Goal: Transaction & Acquisition: Purchase product/service

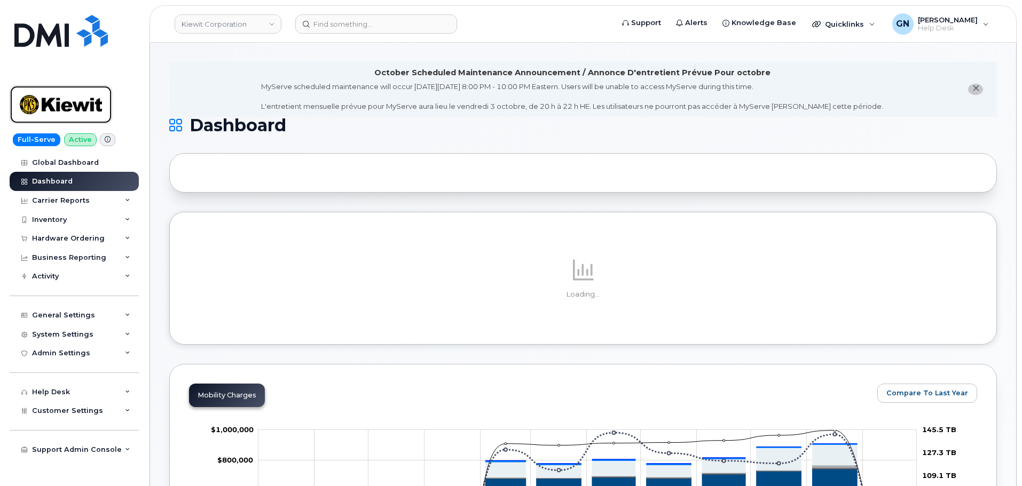
click at [89, 99] on img at bounding box center [61, 104] width 82 height 31
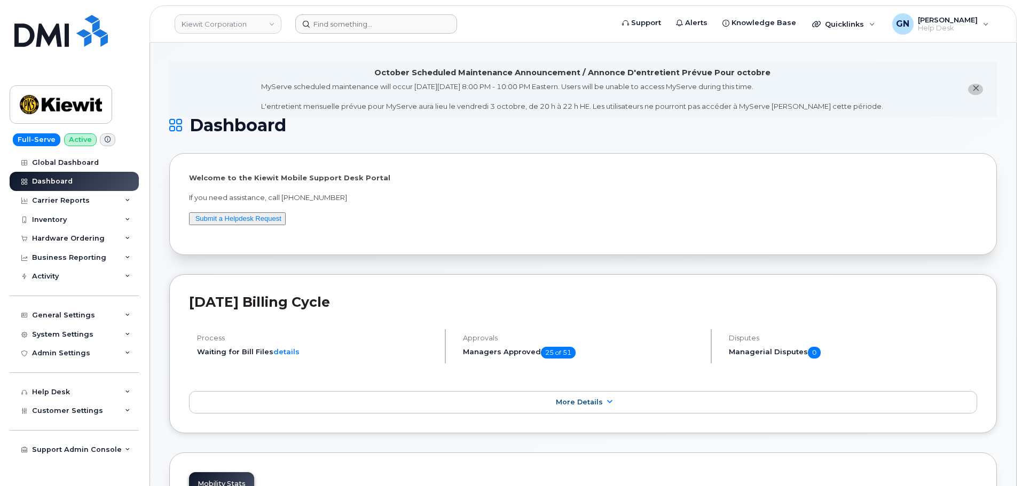
click at [370, 14] on header "Kiewit Corporation Support Alerts Knowledge Base Quicklinks Suspend / Cancel De…" at bounding box center [582, 23] width 867 height 37
click at [370, 18] on input at bounding box center [376, 23] width 162 height 19
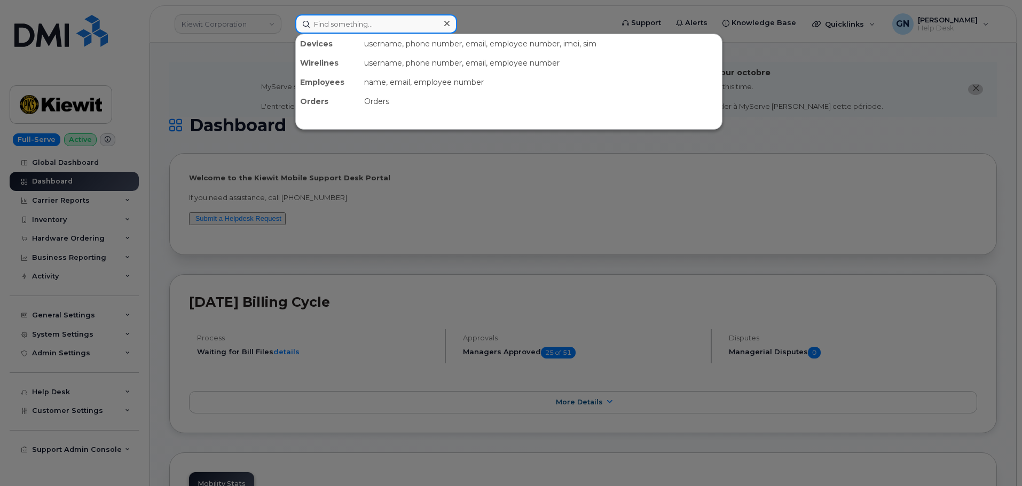
paste input "4805141742"
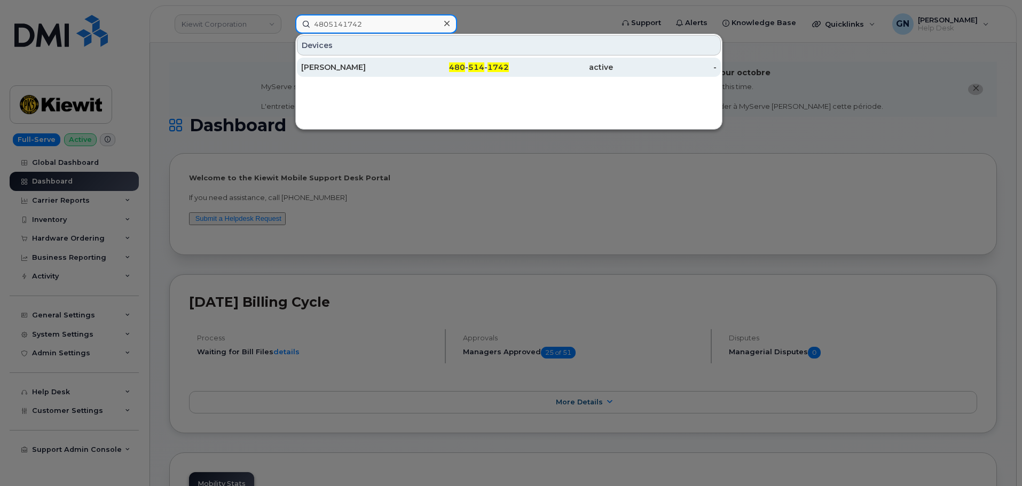
type input "4805141742"
click at [380, 70] on div "JULIE WINN" at bounding box center [353, 67] width 104 height 11
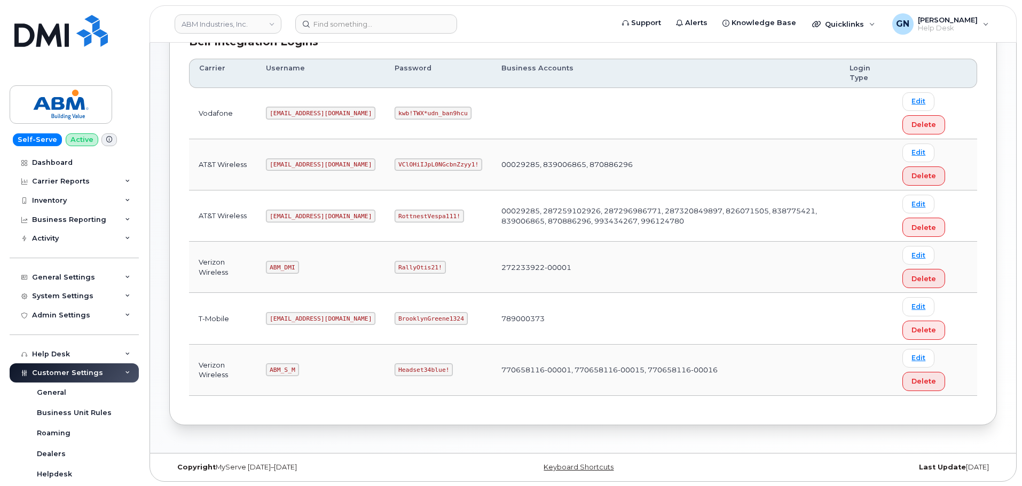
scroll to position [167, 0]
click at [293, 214] on code "[EMAIL_ADDRESS][DOMAIN_NAME]" at bounding box center [320, 215] width 109 height 13
click at [293, 212] on code "[EMAIL_ADDRESS][DOMAIN_NAME]" at bounding box center [320, 215] width 109 height 13
click at [293, 212] on code "abm@dminc.com" at bounding box center [320, 215] width 109 height 13
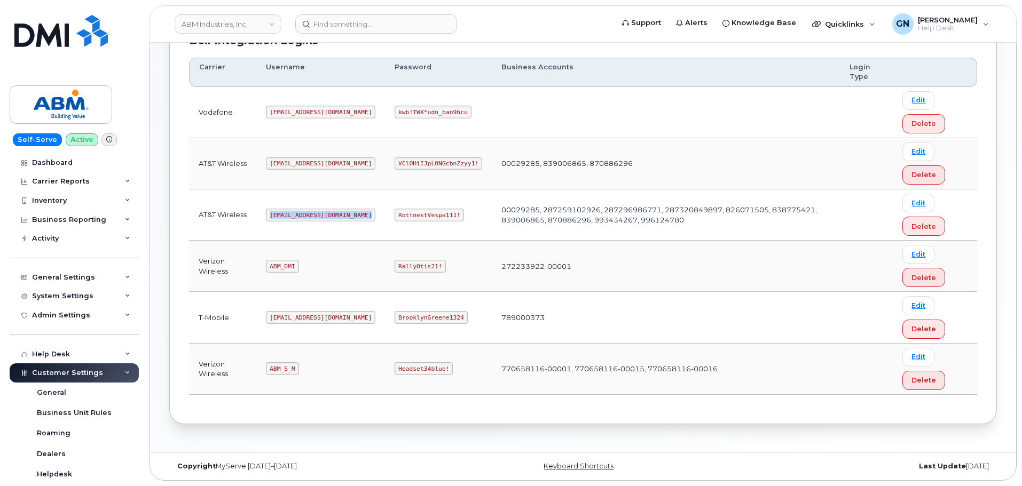
copy code "abm@dminc.com"
click at [404, 216] on code "RottnestVespa111!" at bounding box center [429, 215] width 69 height 13
copy code "RottnestVespa111!"
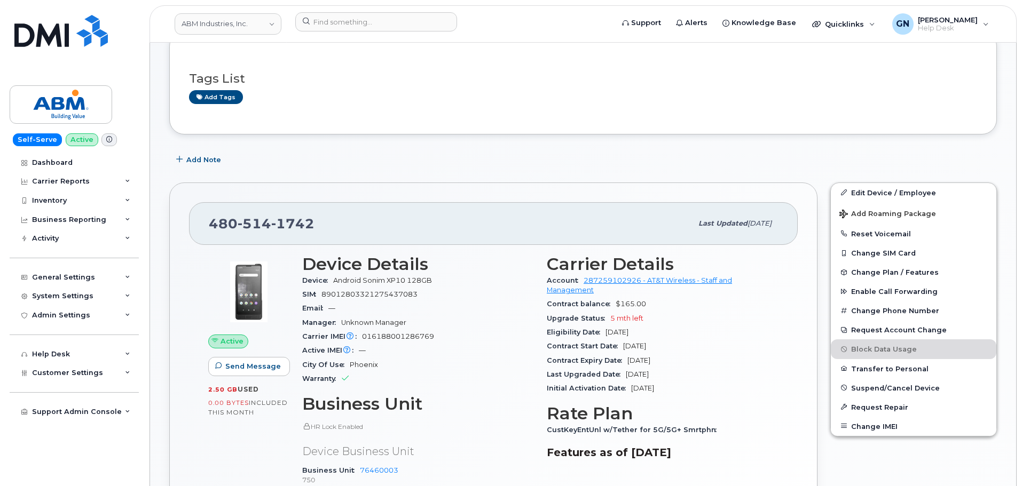
scroll to position [306, 0]
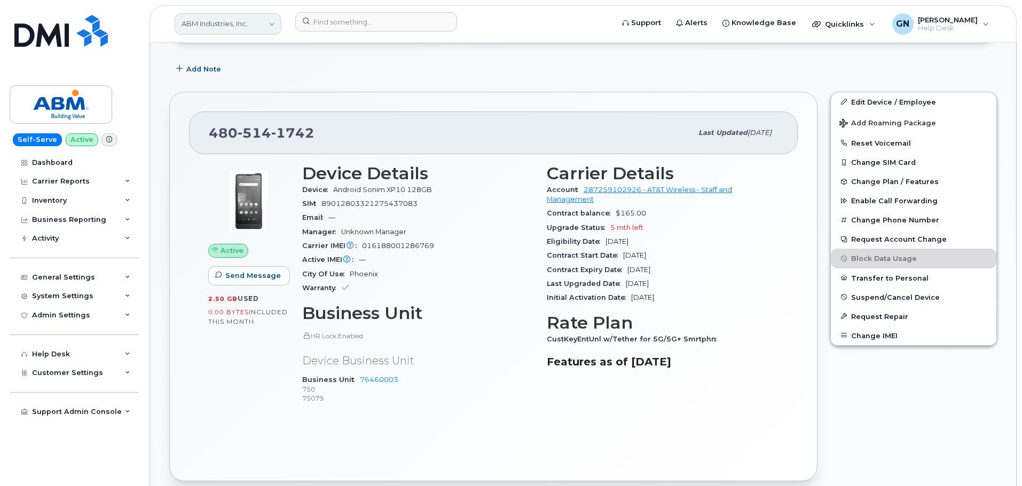
click at [253, 31] on link "ABM Industries, Inc." at bounding box center [228, 23] width 107 height 21
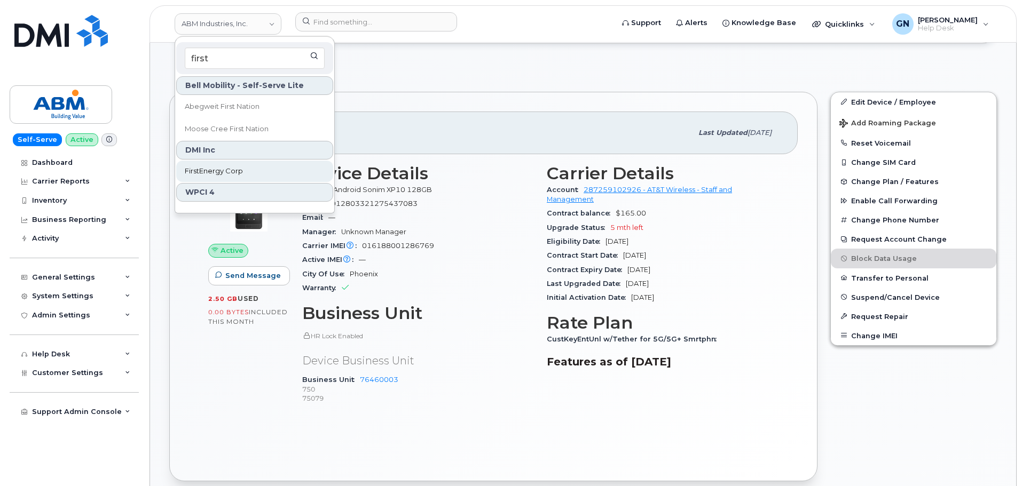
type input "first"
click at [237, 168] on span "FirstEnergy Corp" at bounding box center [214, 171] width 58 height 11
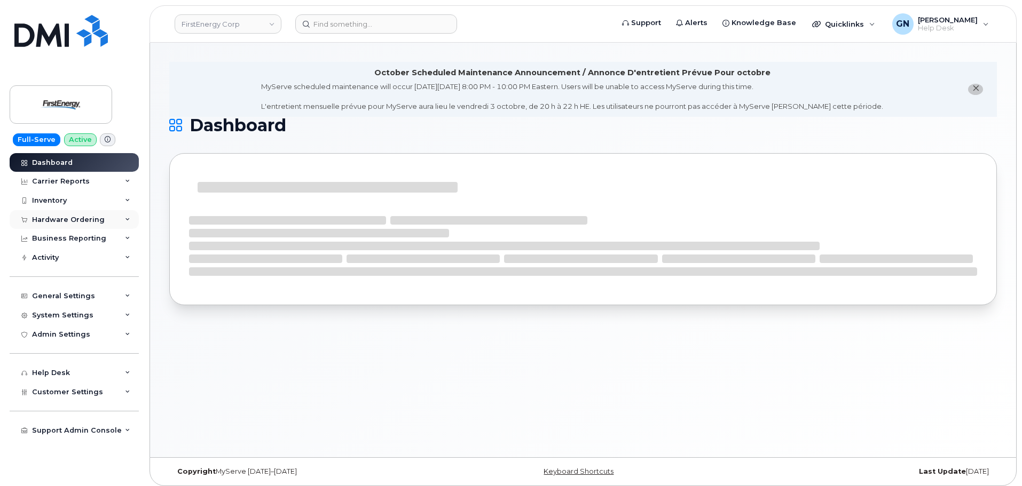
click at [76, 220] on div "Hardware Ordering" at bounding box center [68, 220] width 73 height 9
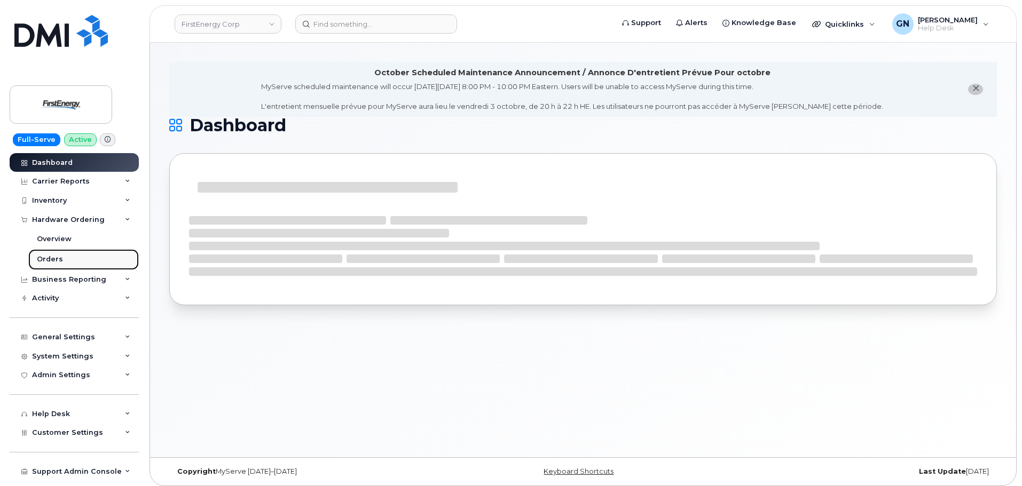
click at [53, 261] on div "Orders" at bounding box center [50, 260] width 26 height 10
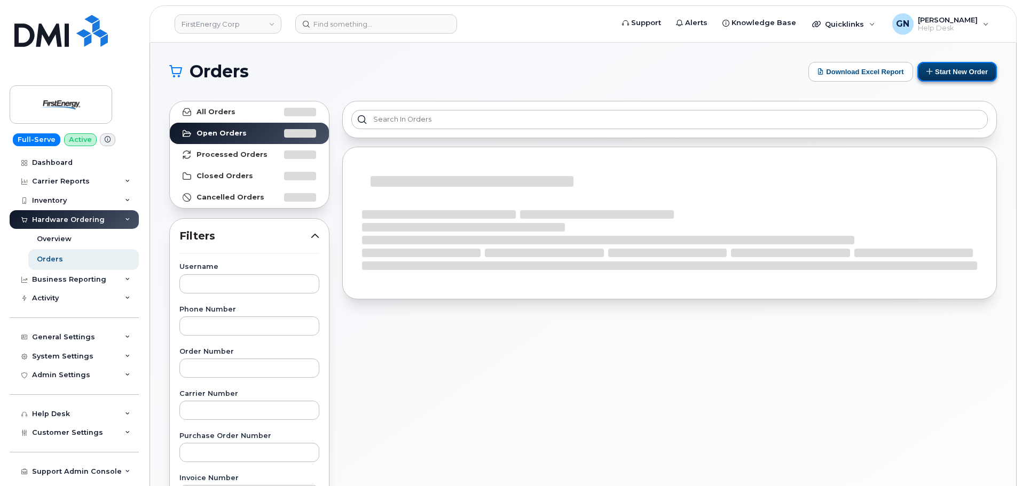
click at [955, 72] on button "Start New Order" at bounding box center [957, 72] width 80 height 20
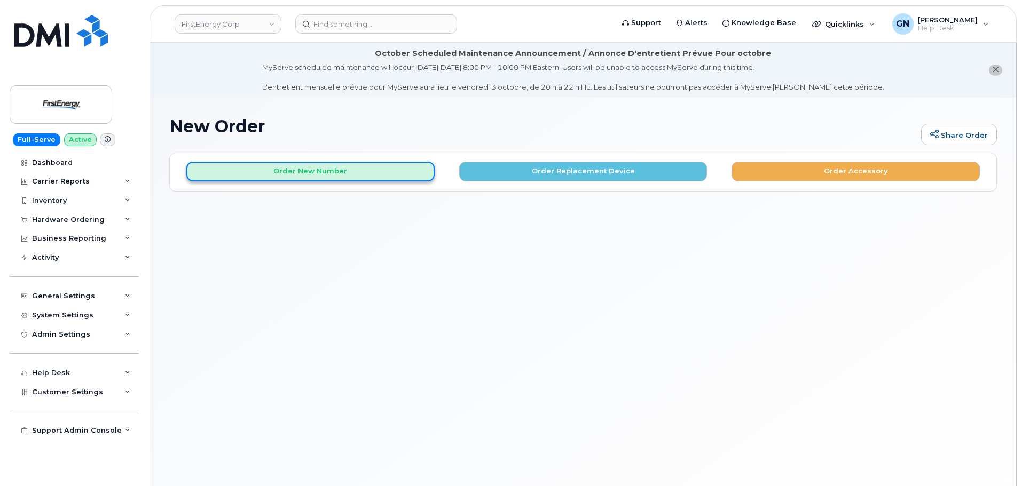
click at [319, 173] on button "Order New Number" at bounding box center [310, 172] width 248 height 20
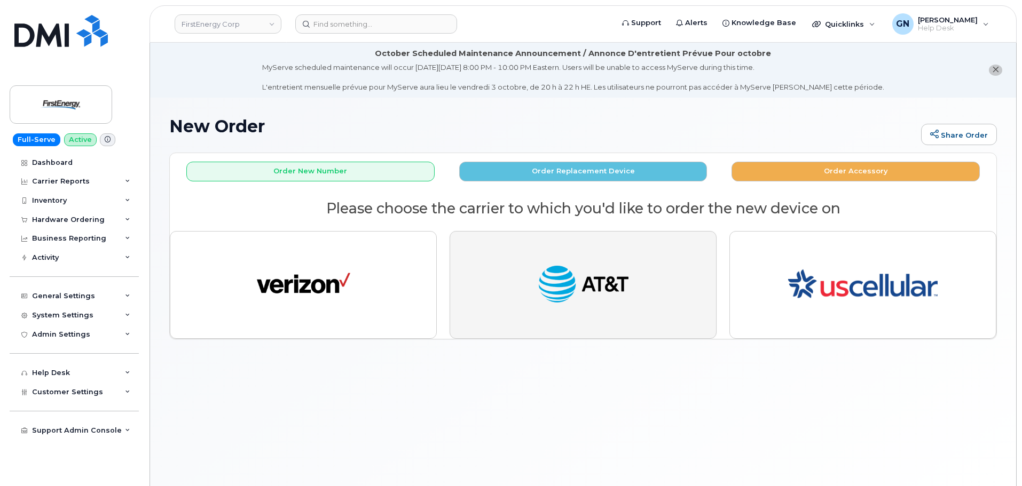
click at [497, 269] on button "button" at bounding box center [582, 285] width 267 height 108
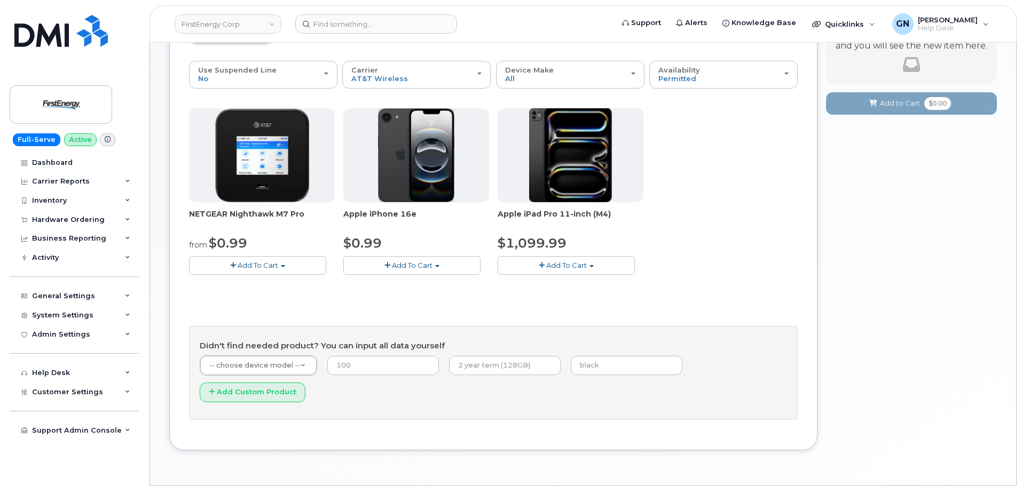
scroll to position [160, 0]
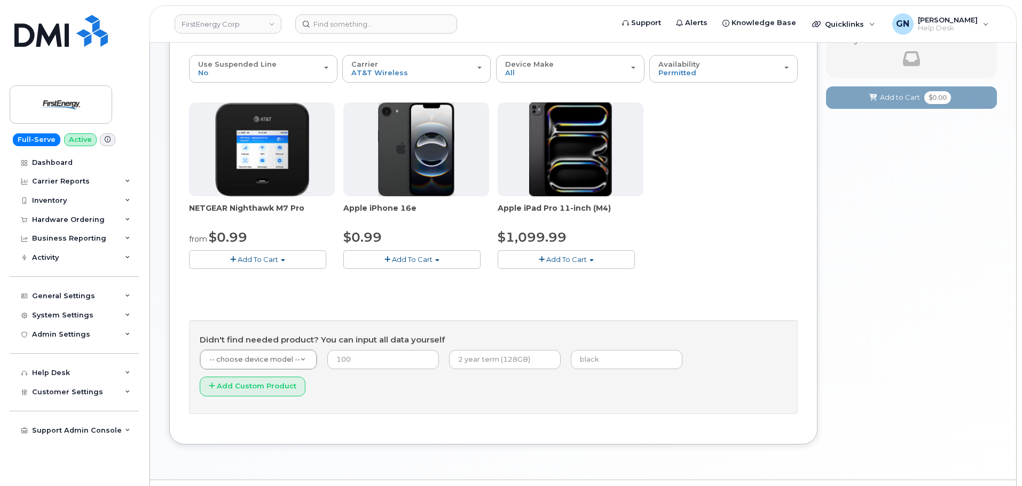
click at [416, 257] on span "Add To Cart" at bounding box center [412, 259] width 41 height 9
click at [392, 282] on link "$0.99 - 2 Year Activation" at bounding box center [399, 279] width 107 height 13
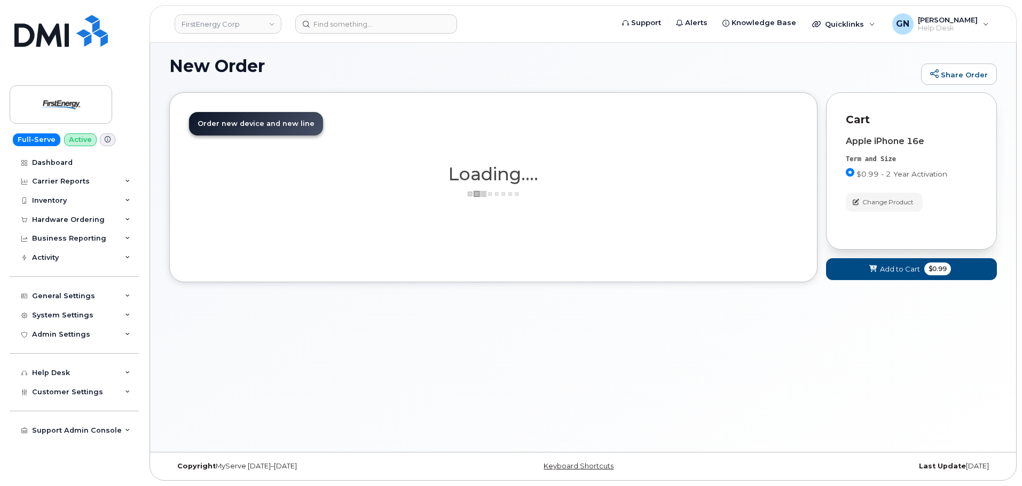
scroll to position [92, 0]
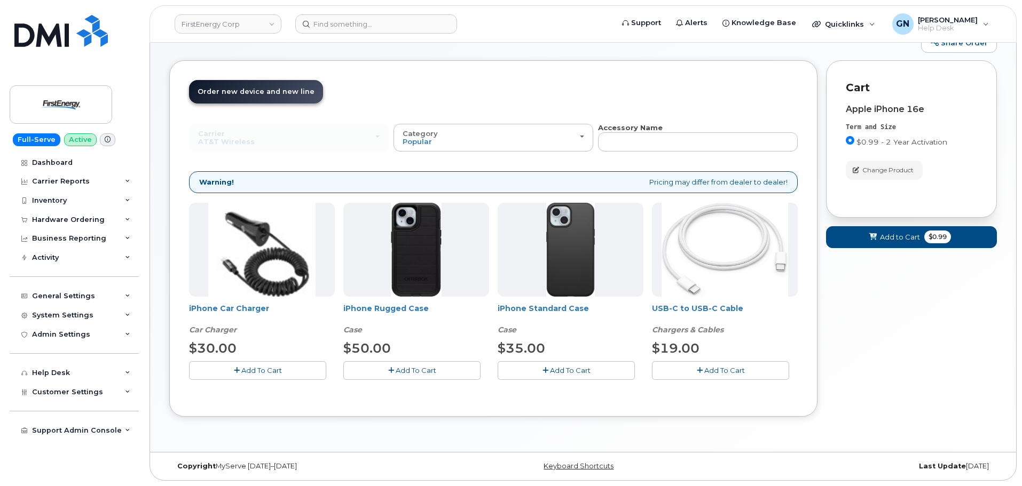
click at [517, 368] on button "Add To Cart" at bounding box center [566, 370] width 137 height 19
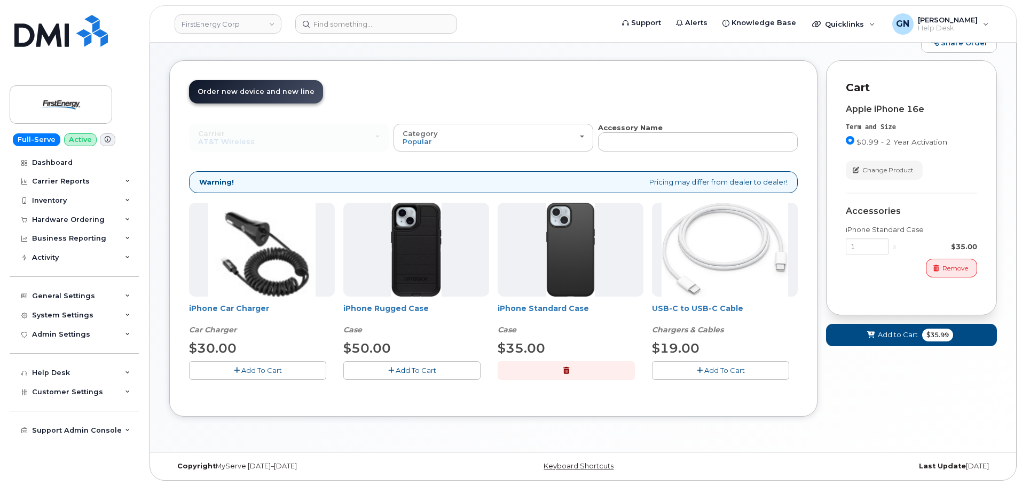
click at [684, 373] on button "Add To Cart" at bounding box center [720, 370] width 137 height 19
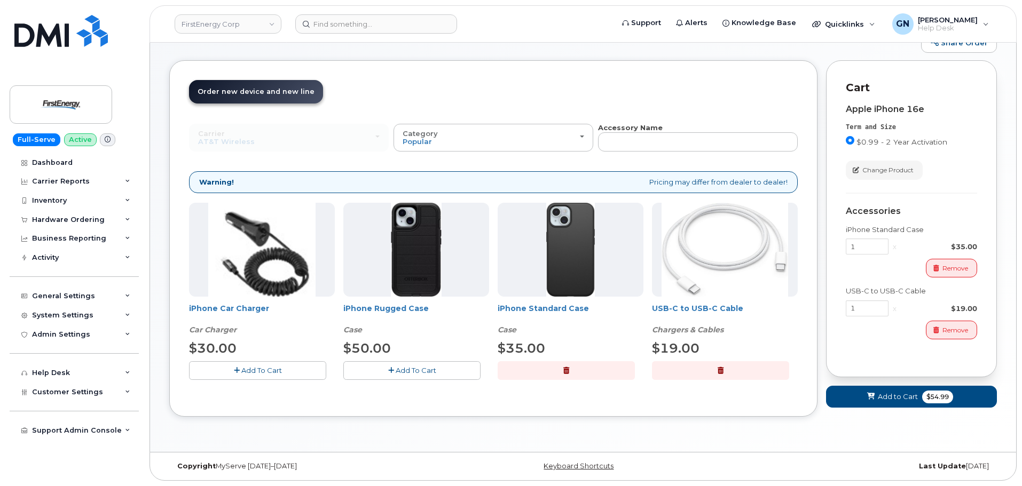
click at [570, 366] on button "button" at bounding box center [566, 370] width 137 height 19
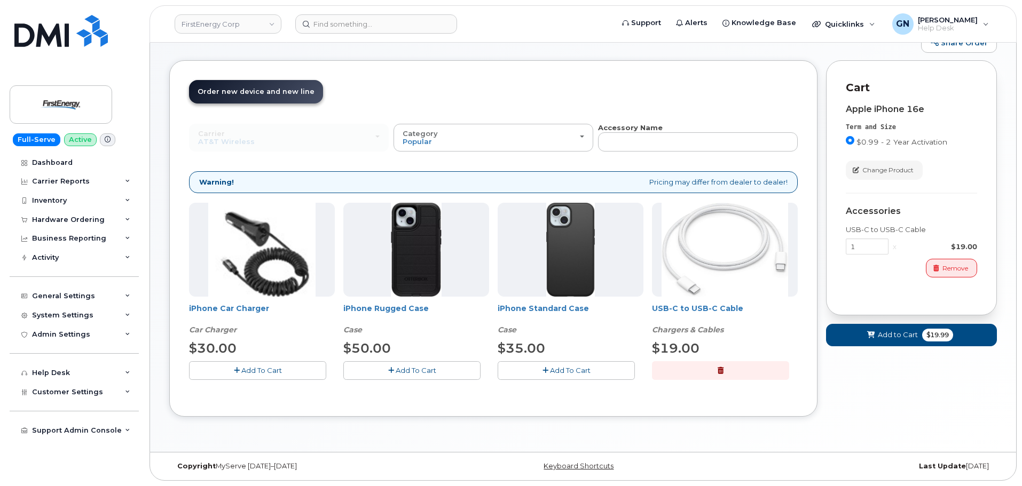
click at [448, 368] on button "Add To Cart" at bounding box center [411, 370] width 137 height 19
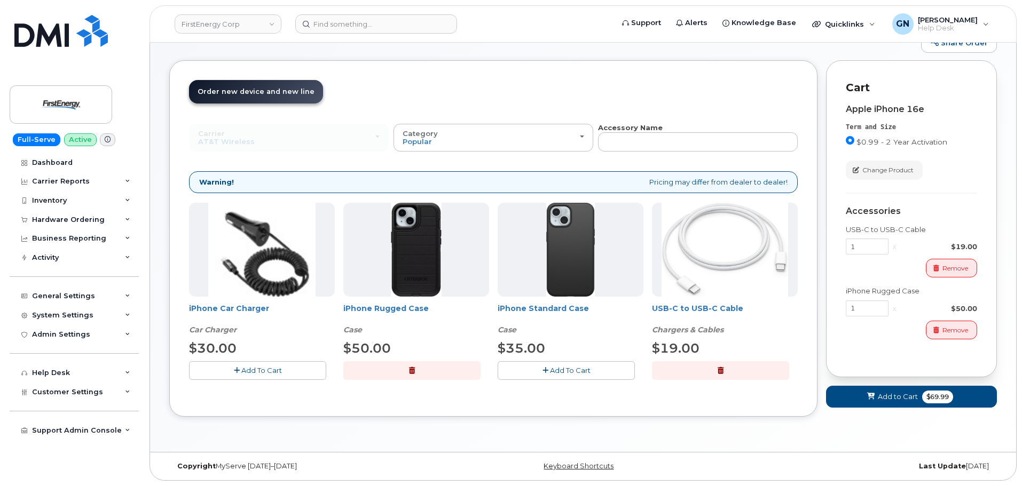
click at [272, 368] on span "Add To Cart" at bounding box center [261, 370] width 41 height 9
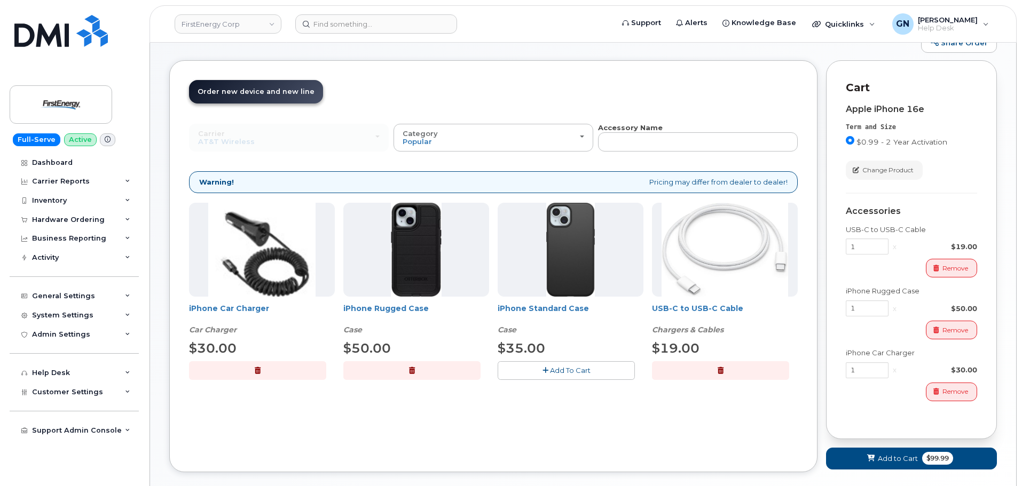
click at [456, 373] on button "button" at bounding box center [411, 370] width 137 height 19
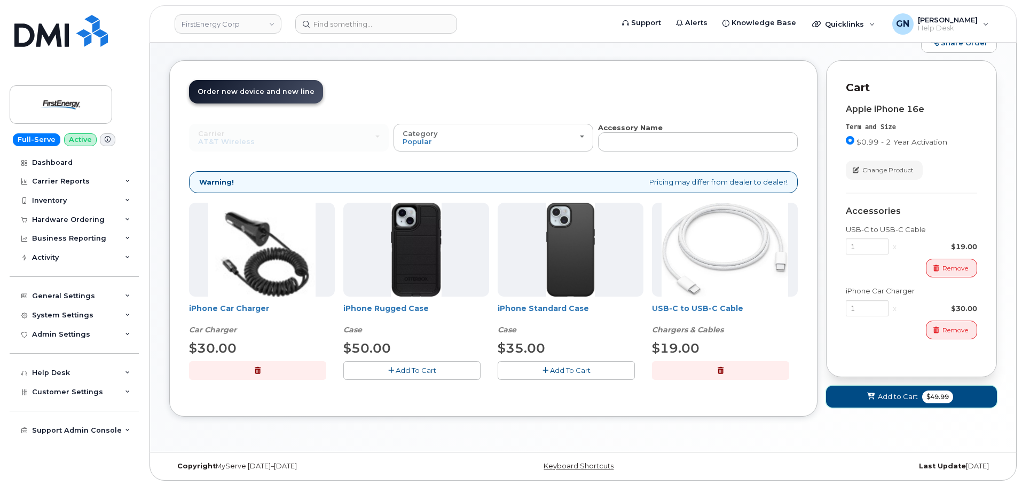
click at [931, 400] on span "$49.99" at bounding box center [937, 397] width 31 height 13
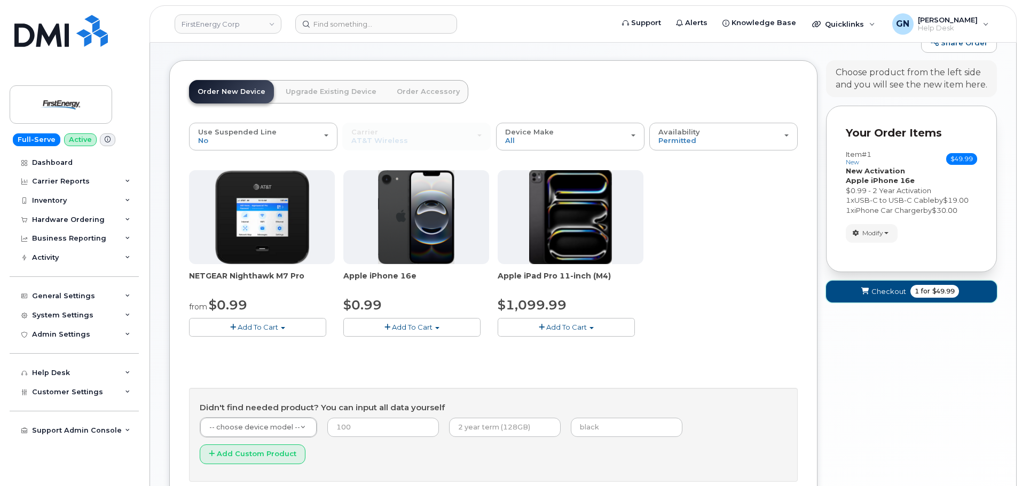
click at [902, 286] on button "Checkout 1 for $49.99" at bounding box center [911, 292] width 171 height 22
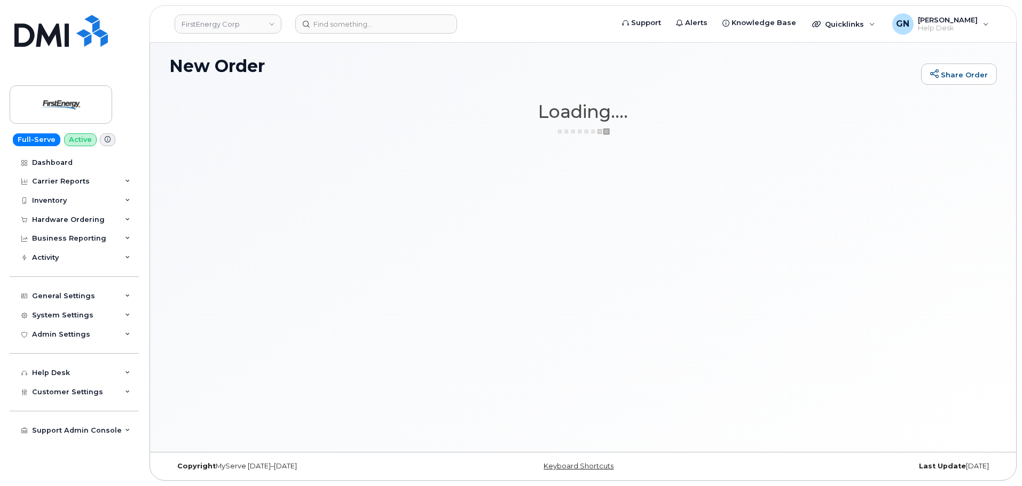
scroll to position [60, 0]
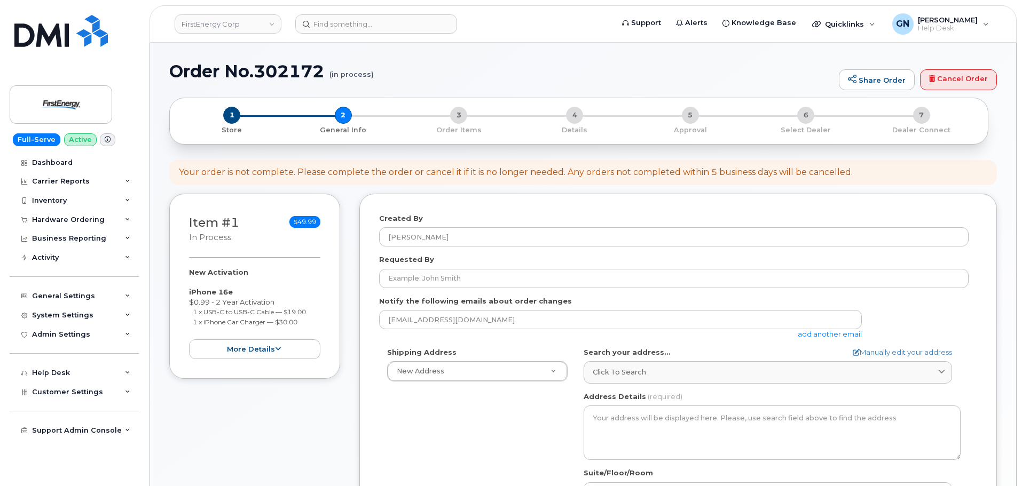
select select
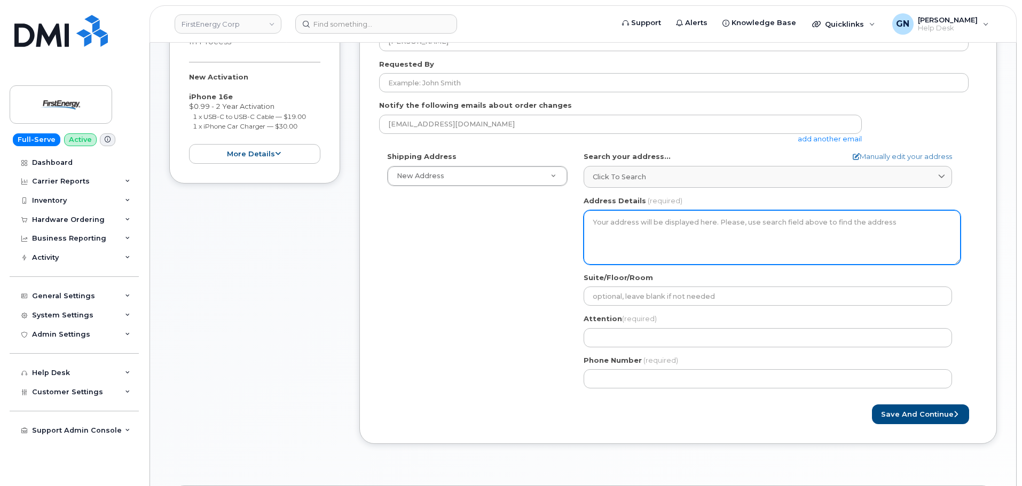
scroll to position [267, 0]
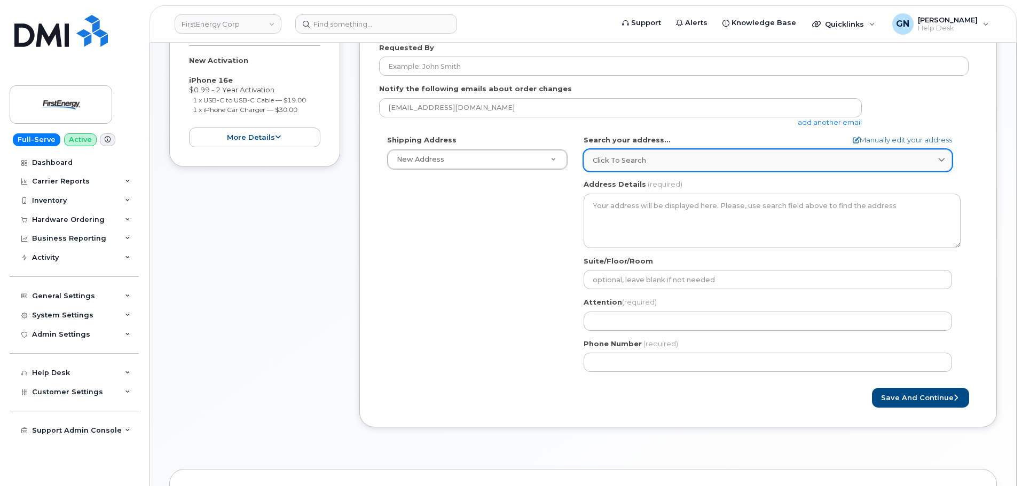
click at [656, 165] on div "Click to search" at bounding box center [768, 160] width 350 height 10
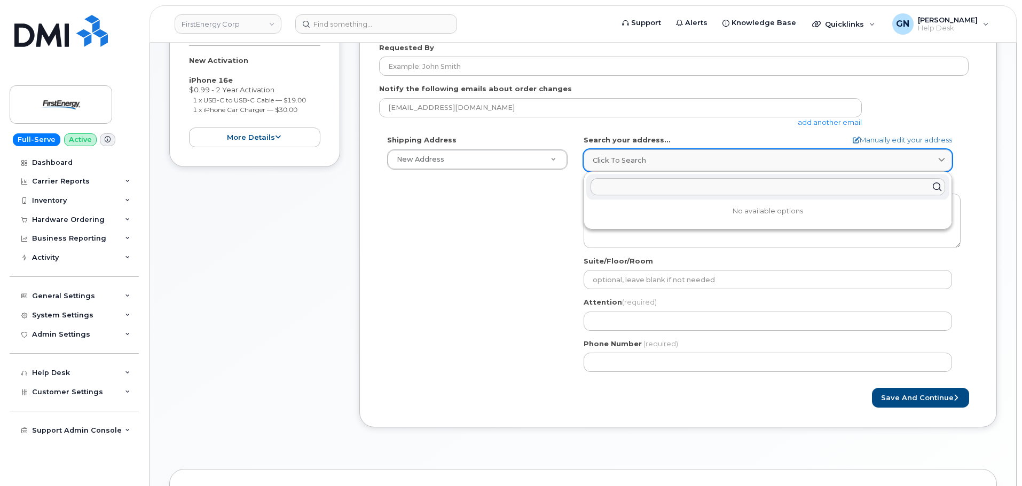
paste input "800 Cabin hill dr Greensburg PA 15601"
type input "800 Cabin hill dr Greensburg PA 15601"
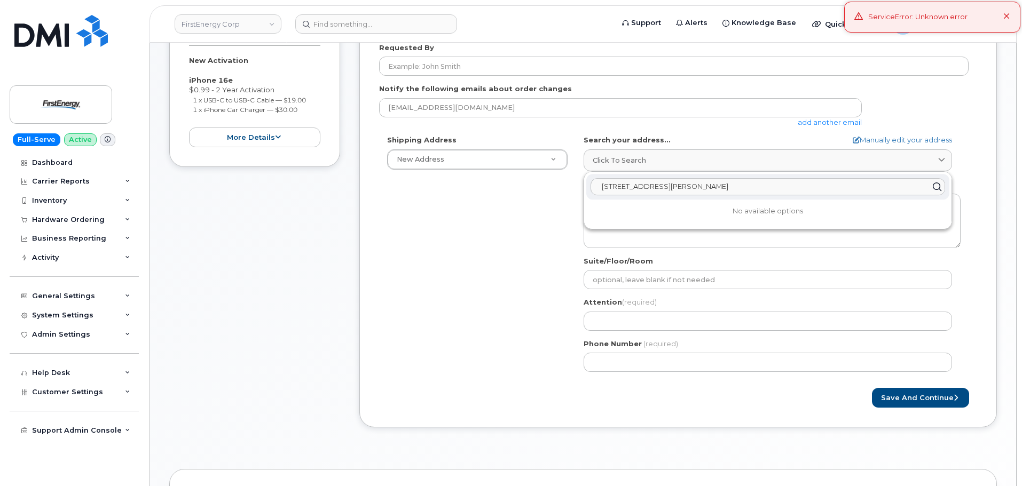
drag, startPoint x: 729, startPoint y: 186, endPoint x: 582, endPoint y: 167, distance: 148.1
click at [583, 169] on div "Click to search 800 Cabin hill dr Greensburg PA 15601 No available options" at bounding box center [767, 160] width 368 height 22
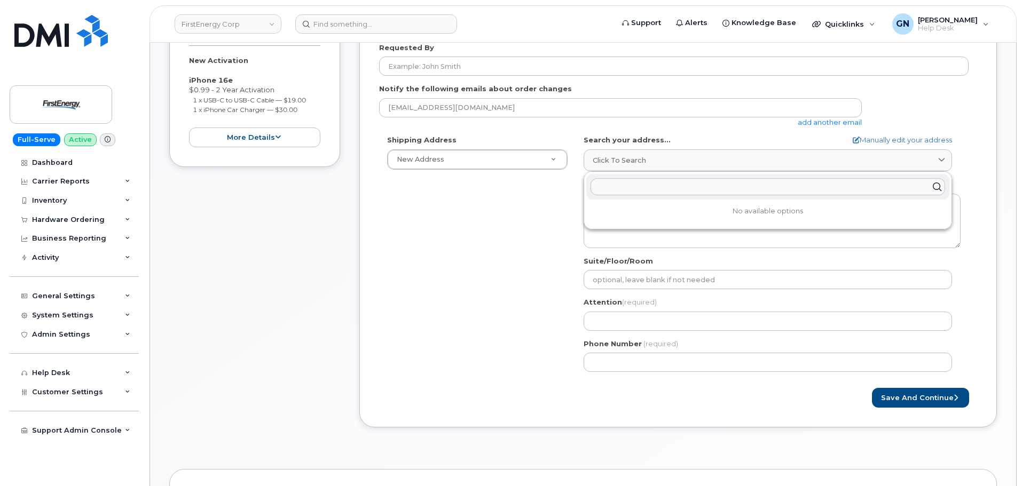
paste input "800 Cabin Hill DrGreensburg, PA 15601"
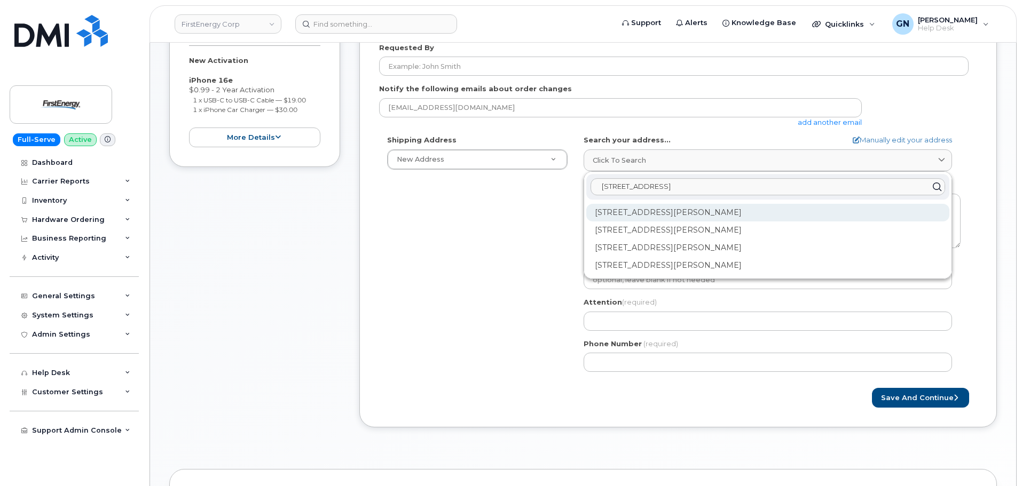
type input "800 Cabin Hill DrGreensburg, PA 15601"
click at [676, 216] on div "800 Cabin Hill Dr Greensburg PA 15601-1650" at bounding box center [767, 213] width 363 height 18
select select
type textarea "800 Cabin Hill Dr GREENSBURG PA 15601-1650 UNITED STATES"
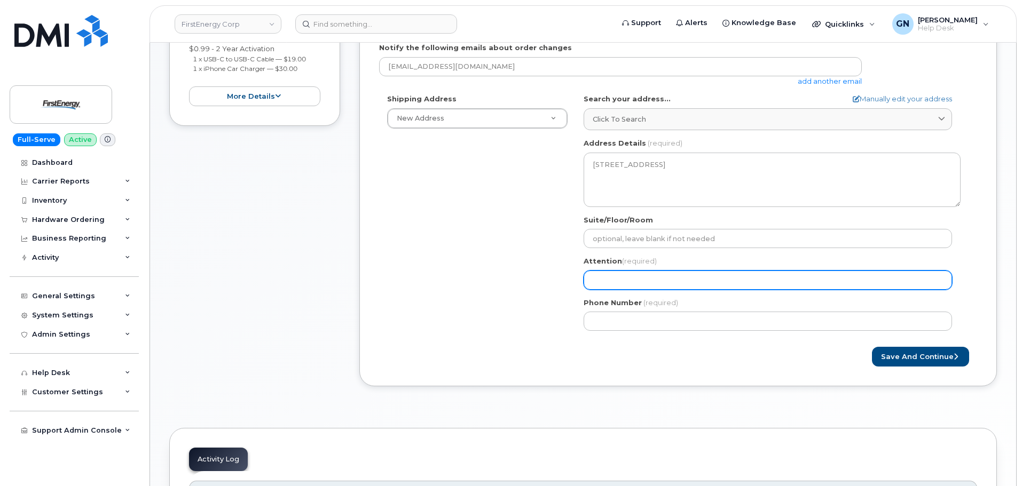
scroll to position [320, 0]
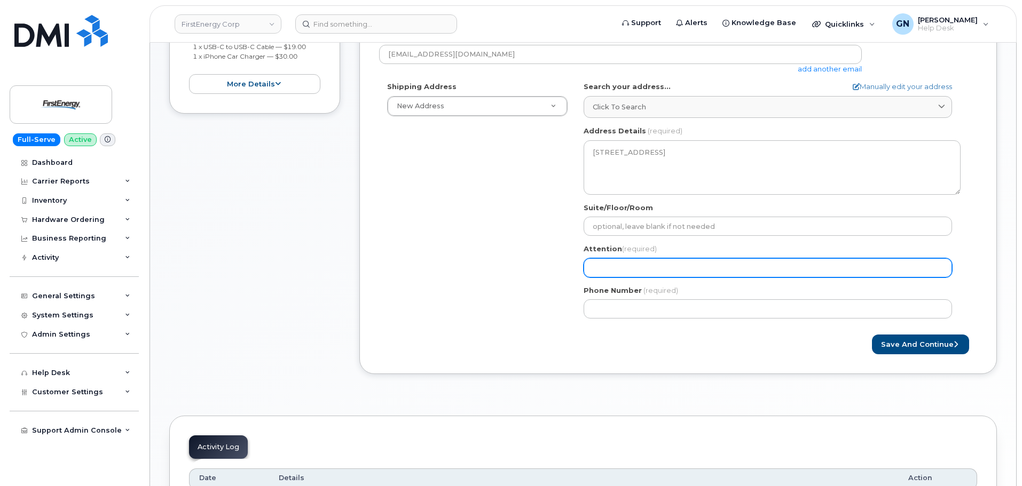
click at [674, 272] on input "Attention (required)" at bounding box center [767, 267] width 368 height 19
paste input "[PERSON_NAME]"
select select
type input "[PERSON_NAME]"
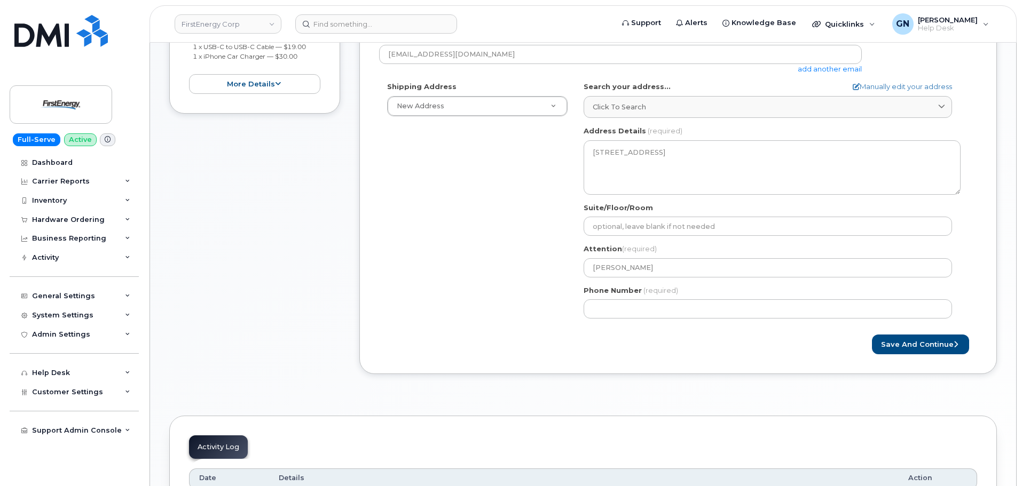
click at [478, 301] on div "Shipping Address New Address New Address 7001 Euclid Ave PA Greensburg Search y…" at bounding box center [673, 204] width 589 height 245
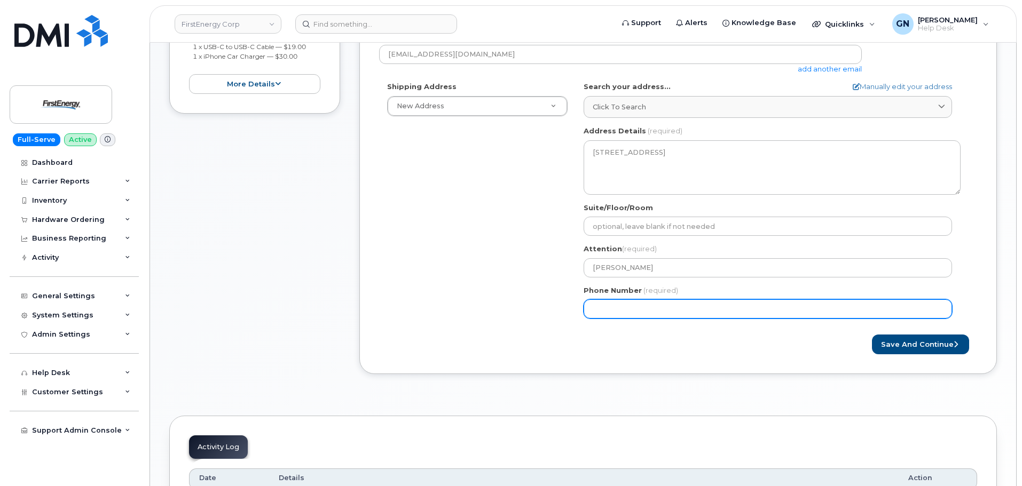
click at [637, 311] on input "Phone Number" at bounding box center [767, 308] width 368 height 19
paste input "3303845876"
select select
type input "3303845876"
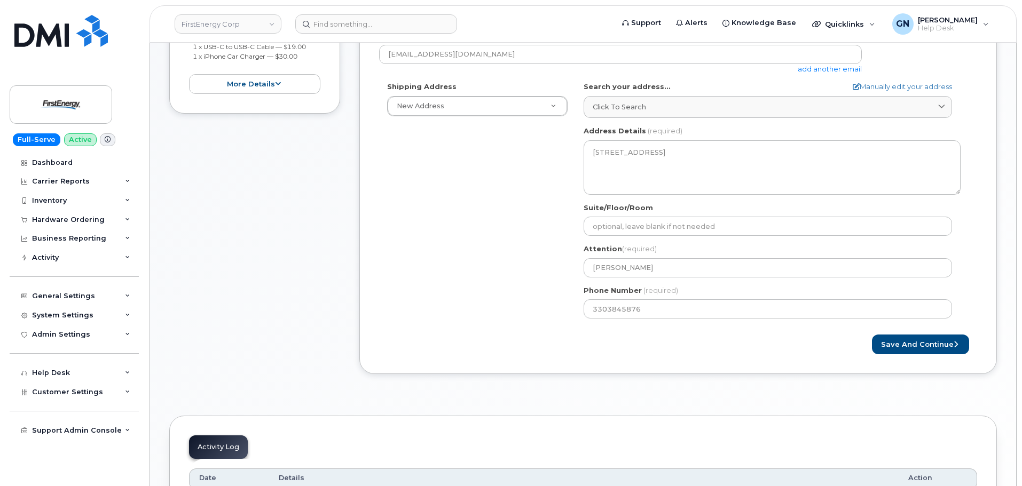
click at [490, 352] on div "Save and Continue" at bounding box center [678, 345] width 598 height 20
click at [911, 347] on button "Save and Continue" at bounding box center [920, 345] width 97 height 20
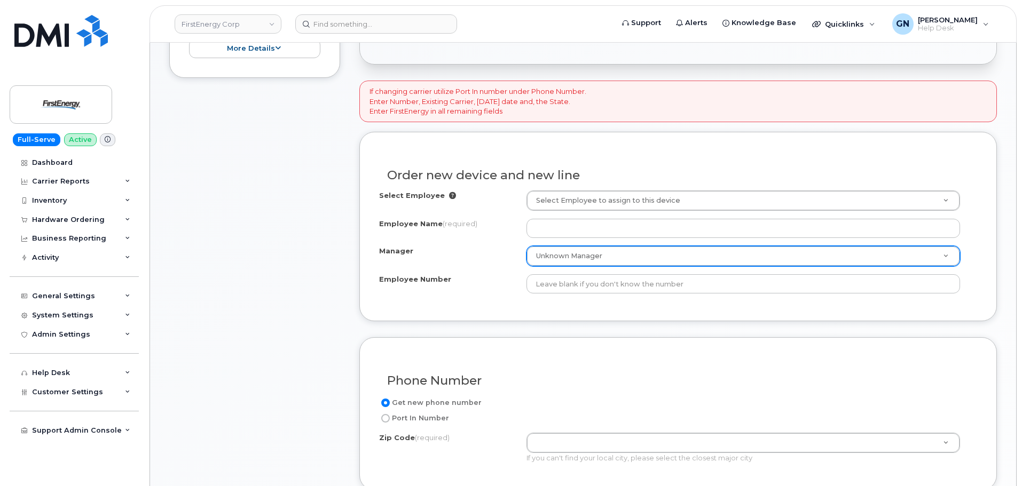
scroll to position [409, 0]
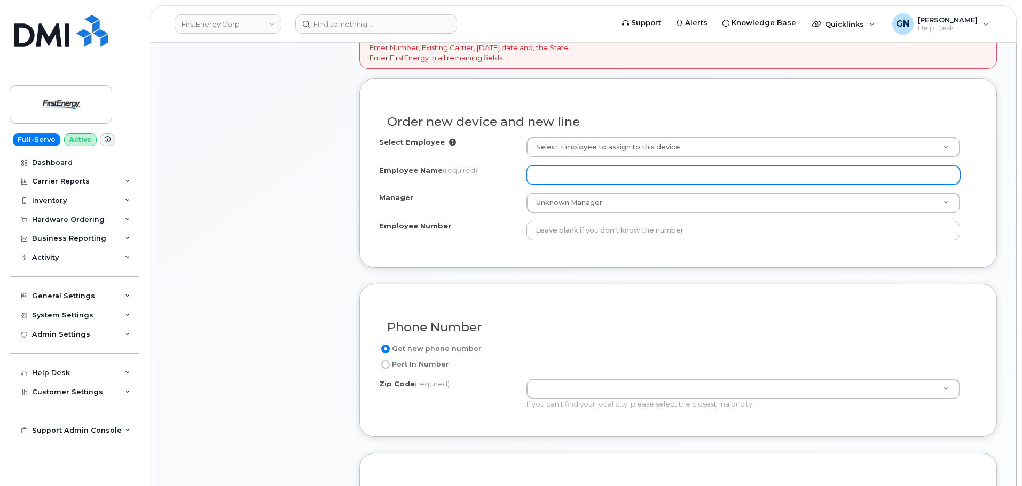
click at [596, 180] on input "Employee Name (required)" at bounding box center [742, 174] width 433 height 19
paste input "[PERSON_NAME]"
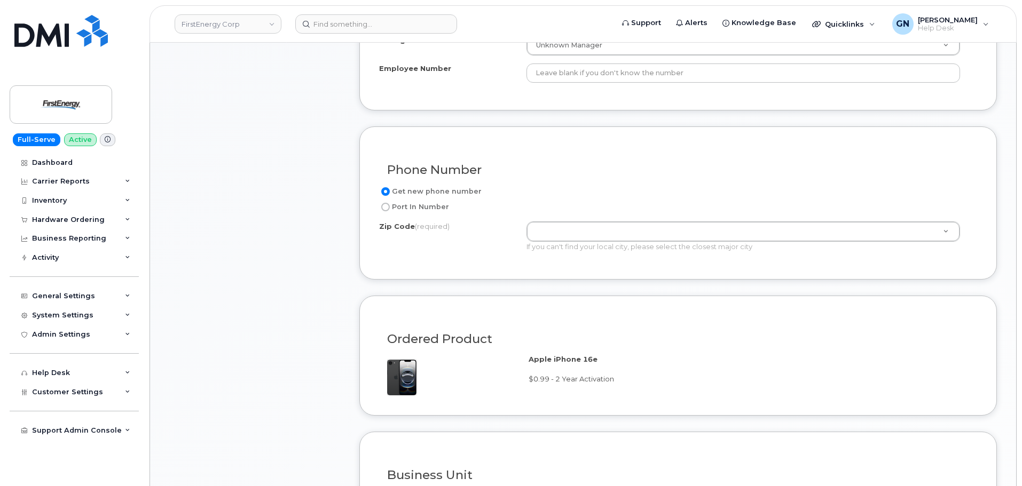
scroll to position [570, 0]
type input "[PERSON_NAME]"
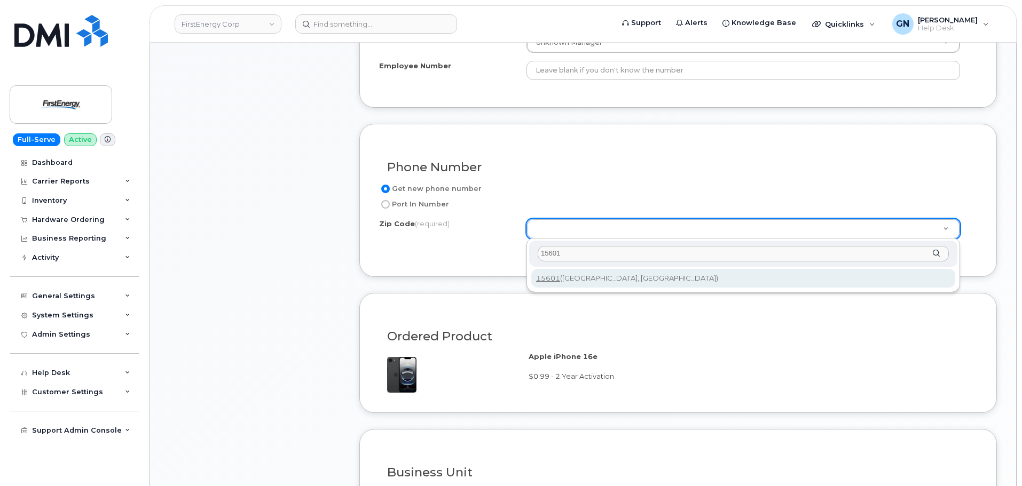
type input "15601"
type input "15601 ([GEOGRAPHIC_DATA], [GEOGRAPHIC_DATA])"
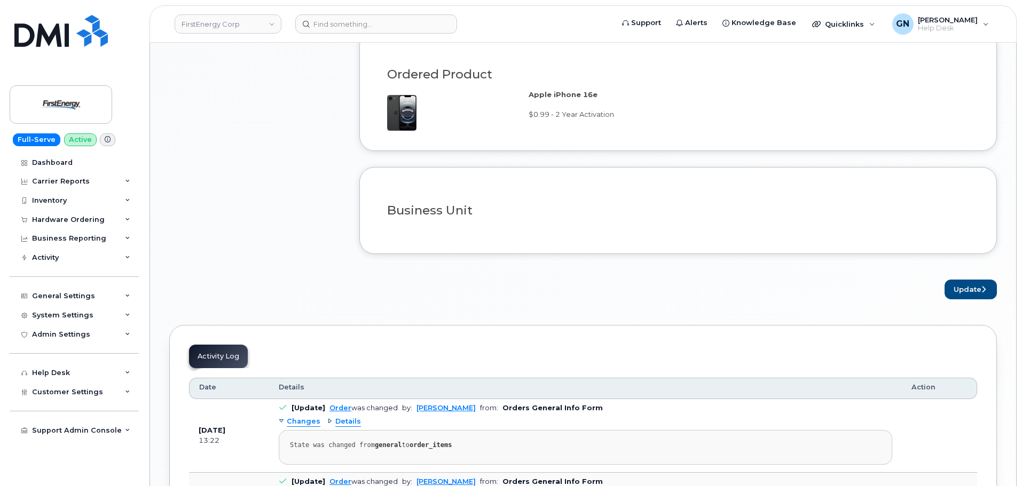
scroll to position [837, 0]
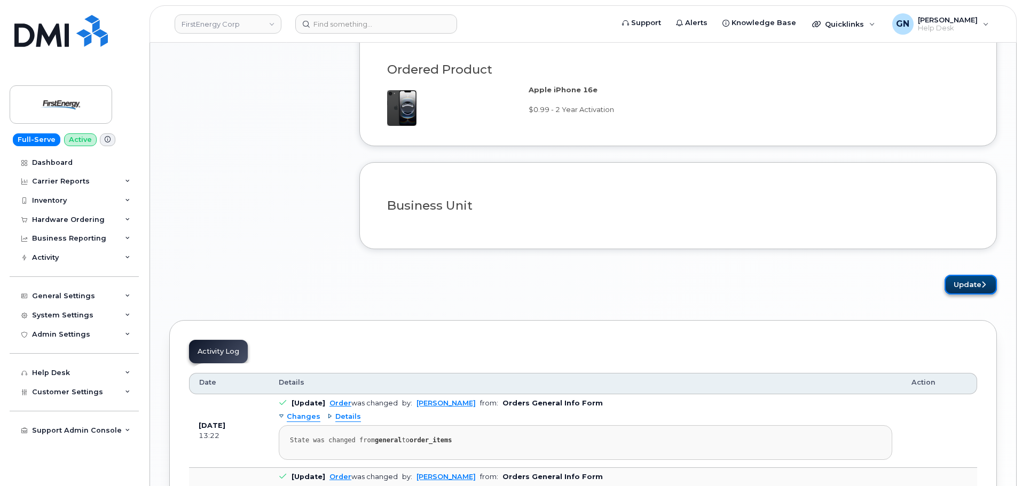
click at [968, 281] on button "Update" at bounding box center [970, 285] width 52 height 20
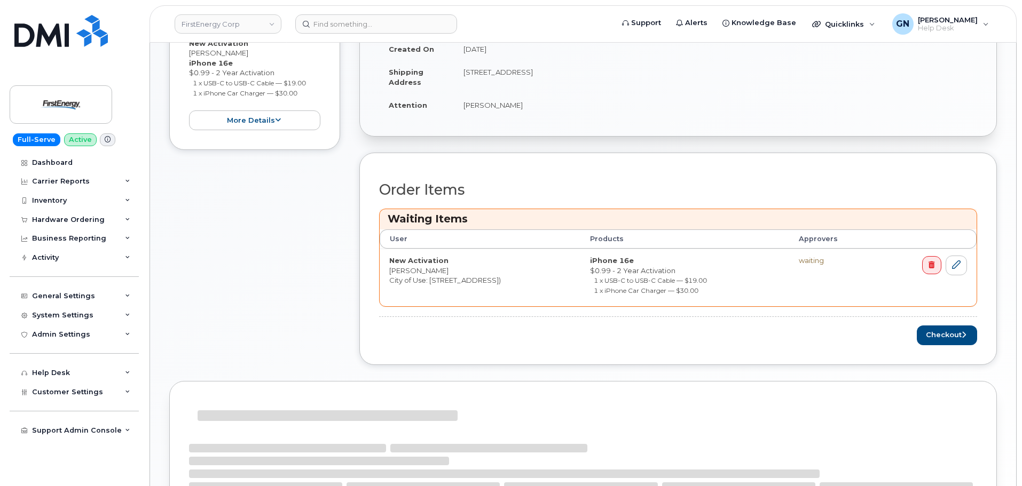
scroll to position [429, 0]
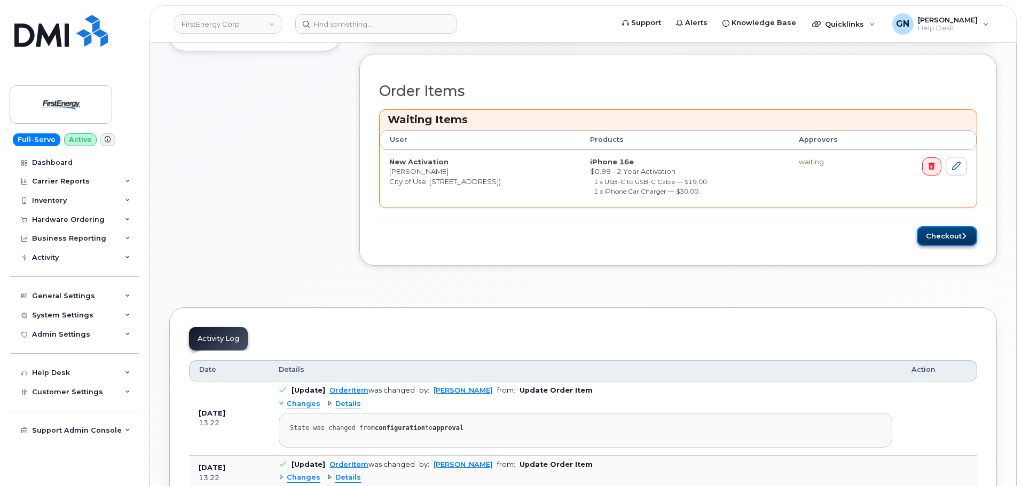
click at [946, 237] on button "Checkout" at bounding box center [947, 236] width 60 height 20
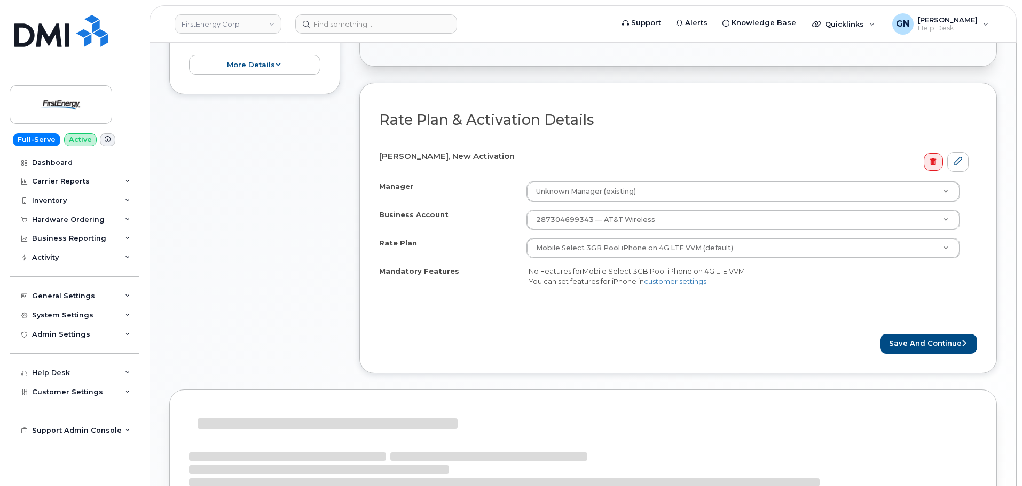
scroll to position [375, 0]
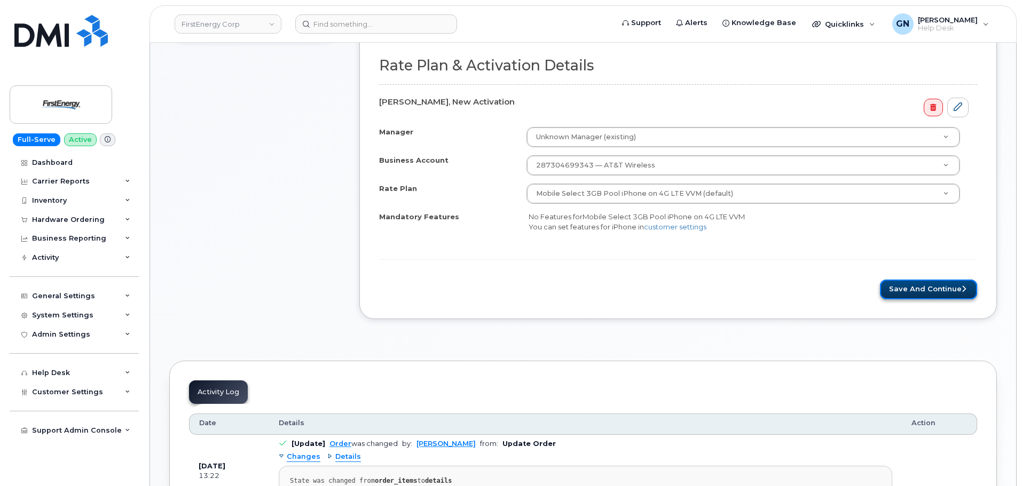
click at [904, 293] on button "Save and Continue" at bounding box center [928, 290] width 97 height 20
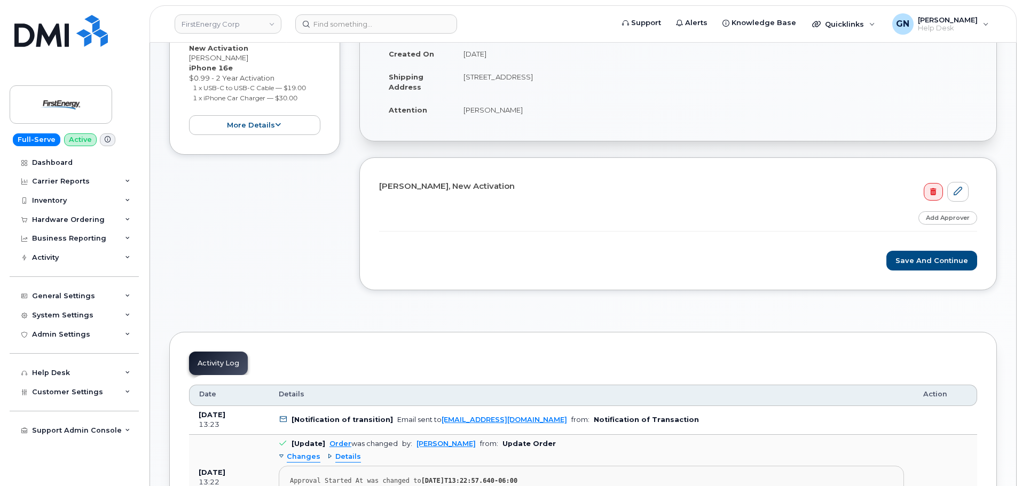
scroll to position [267, 0]
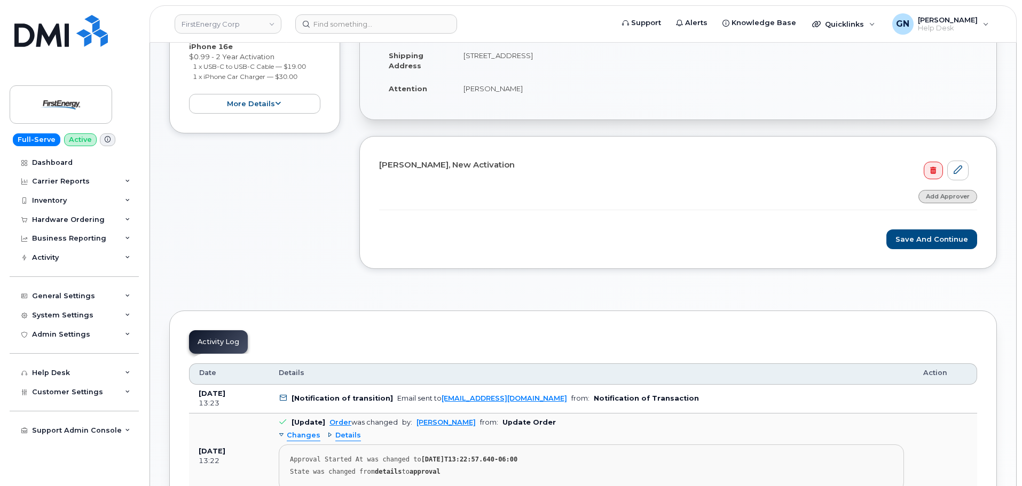
click at [935, 199] on link "Add Approver" at bounding box center [947, 196] width 59 height 13
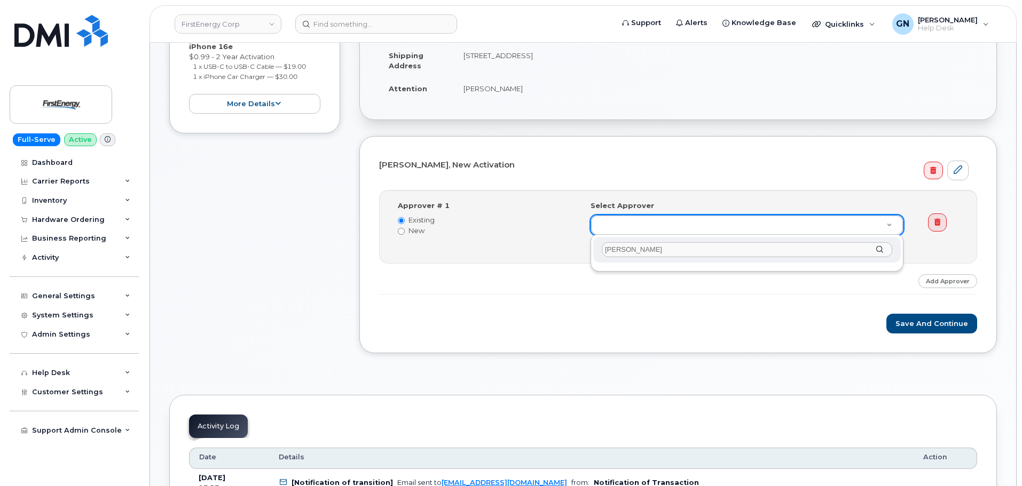
click at [739, 253] on input "Jeremy Griffiths" at bounding box center [747, 249] width 290 height 15
click at [739, 251] on input "Jeremy Griffiths" at bounding box center [747, 249] width 290 height 15
type input "J"
paste input "43315"
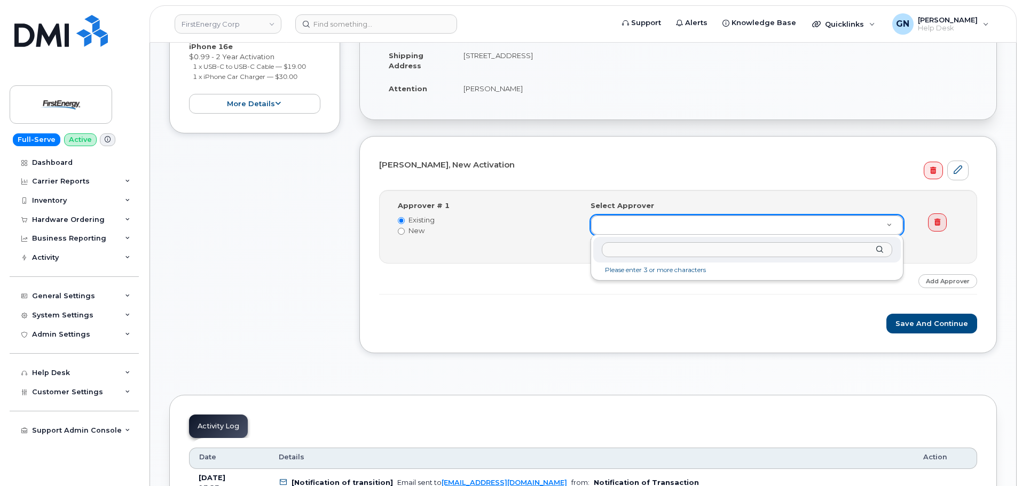
type input "43315"
drag, startPoint x: 731, startPoint y: 250, endPoint x: 530, endPoint y: 228, distance: 202.5
click at [530, 228] on body "FirstEnergy Corp Support Alerts Knowledge Base Quicklinks Suspend / Cancel Devi…" at bounding box center [511, 485] width 1022 height 1504
click at [745, 252] on input "text" at bounding box center [747, 249] width 290 height 15
paste input "jgriffiths@firstenergycorp.com"
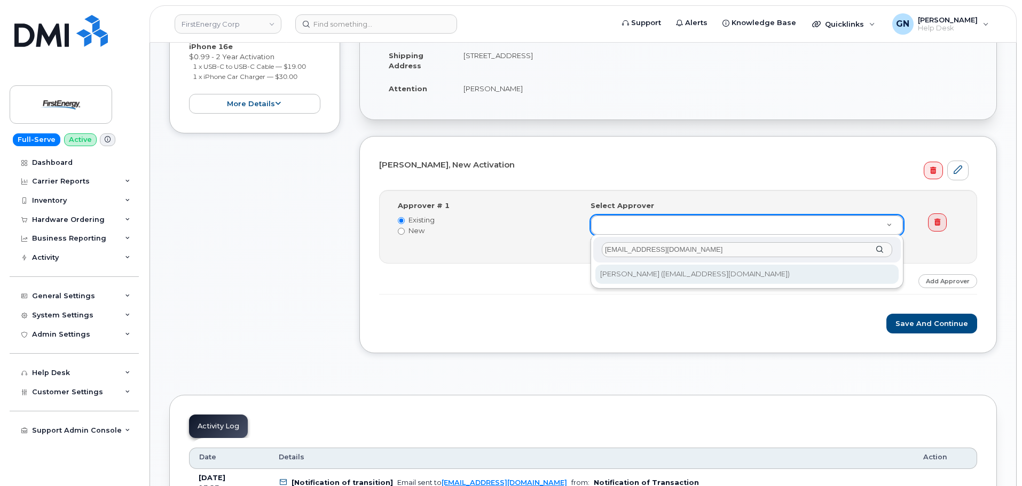
type input "jgriffiths@firstenergycorp.com"
type input "2071479"
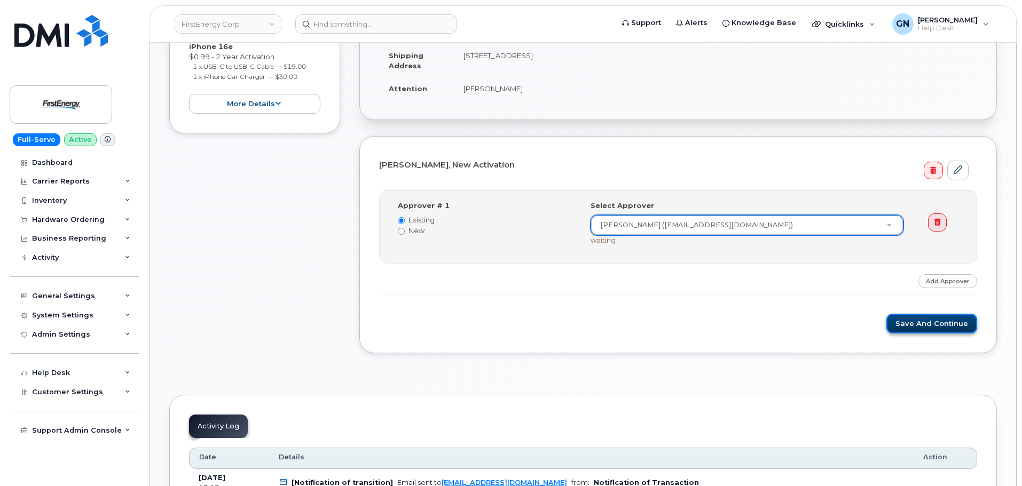
click at [914, 326] on button "Save and Continue" at bounding box center [931, 324] width 91 height 20
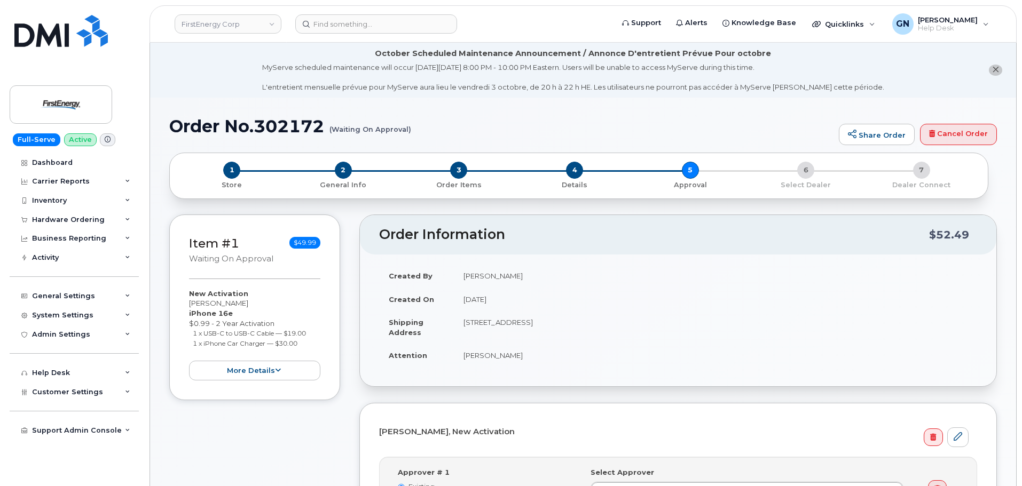
click at [198, 127] on h1 "Order No.302172 (Waiting On Approval)" at bounding box center [501, 126] width 664 height 19
drag, startPoint x: 198, startPoint y: 127, endPoint x: 287, endPoint y: 116, distance: 89.8
click at [287, 117] on h1 "Order No.302172 (Waiting On Approval)" at bounding box center [501, 126] width 664 height 19
copy h1 "Order No.302172"
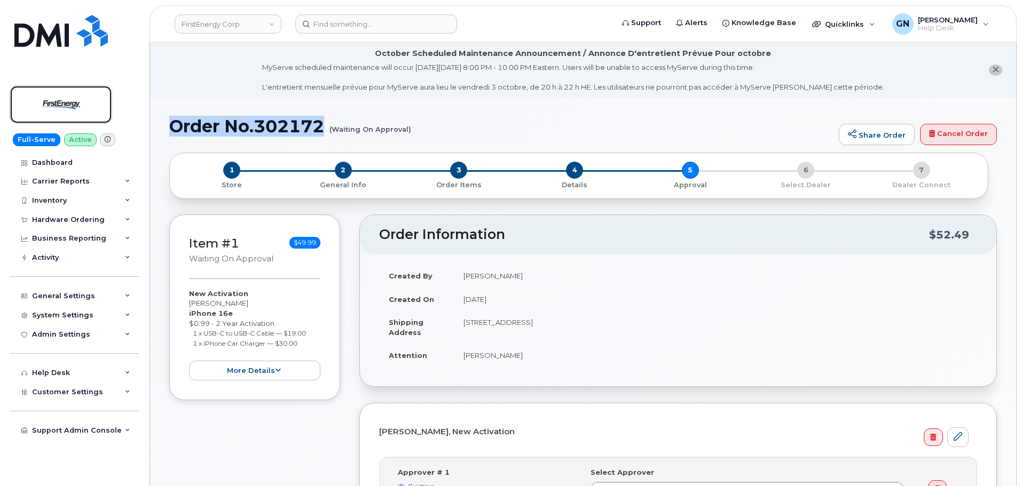
drag, startPoint x: 75, startPoint y: 107, endPoint x: 238, endPoint y: 63, distance: 168.6
click at [76, 105] on img at bounding box center [61, 104] width 82 height 31
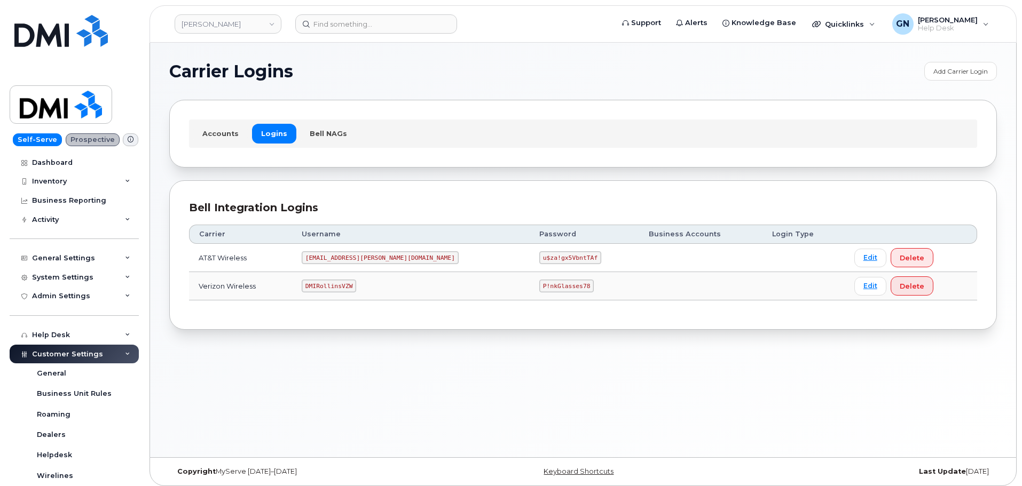
click at [348, 258] on code "[EMAIL_ADDRESS][PERSON_NAME][DOMAIN_NAME]" at bounding box center [380, 257] width 157 height 13
click at [348, 258] on code "MS-Rollins@dminc.com" at bounding box center [380, 257] width 157 height 13
copy code "MS-Rollins@dminc.com"
click at [539, 256] on code "u$za!gx5VbntTAf" at bounding box center [570, 257] width 62 height 13
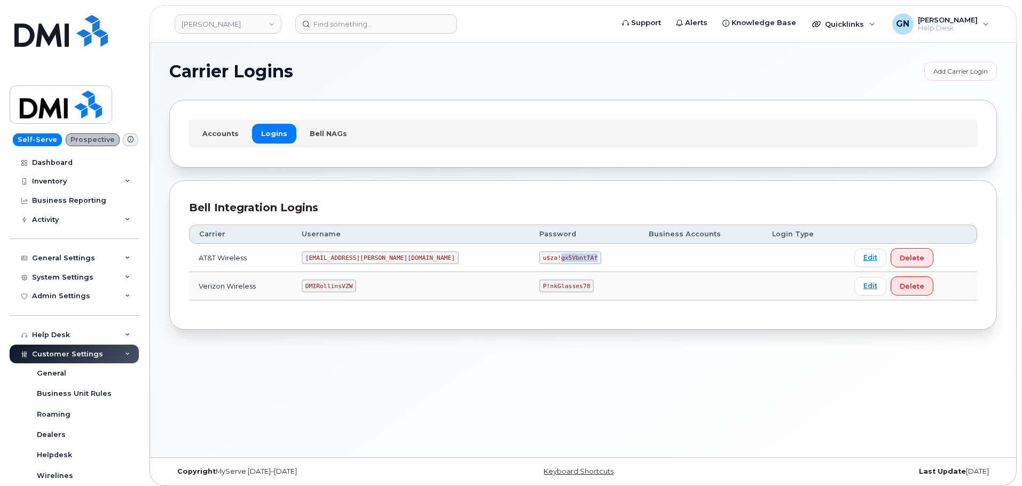
click at [539, 256] on code "u$za!gx5VbntTAf" at bounding box center [570, 257] width 62 height 13
copy code "u$za!gx5VbntTAf"
